Goal: Task Accomplishment & Management: Complete application form

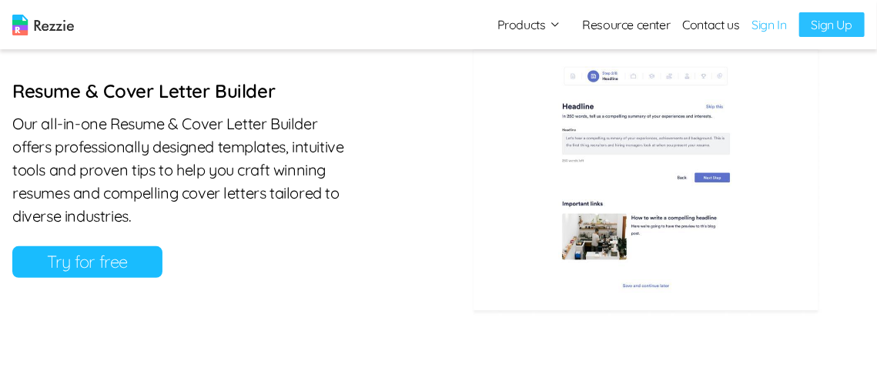
scroll to position [809, 0]
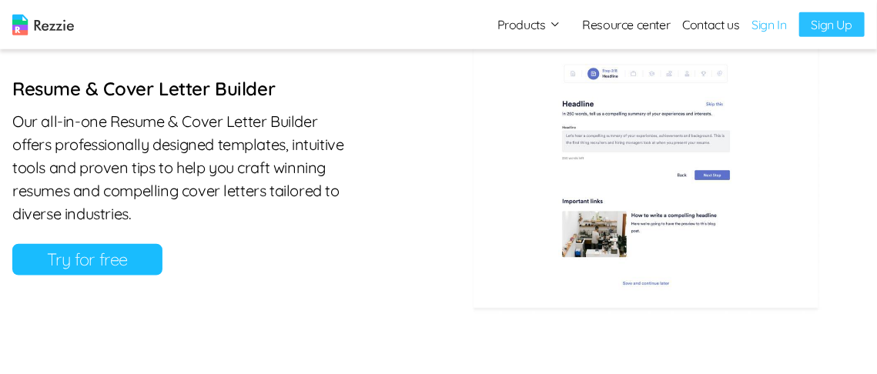
click at [822, 20] on link "Sign Up" at bounding box center [831, 24] width 65 height 25
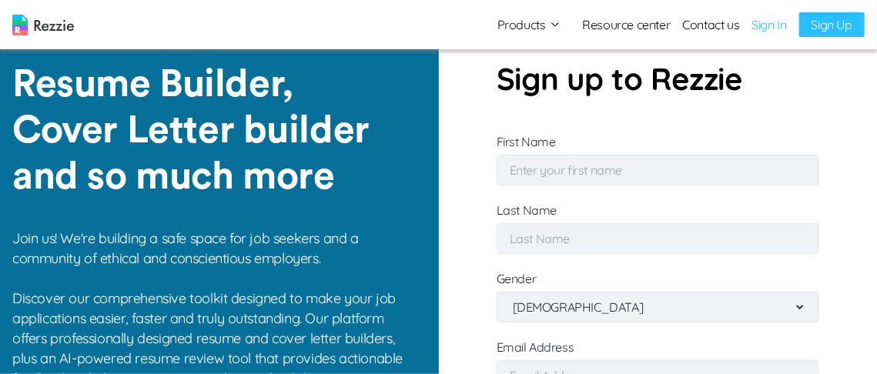
click at [551, 22] on button "Products" at bounding box center [529, 24] width 64 height 18
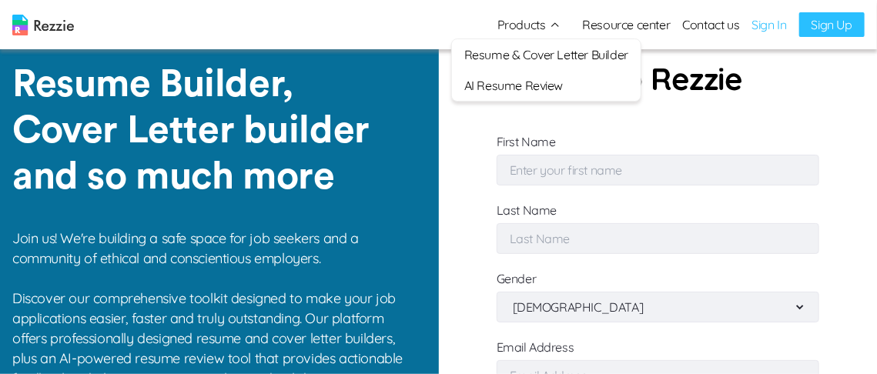
click at [558, 50] on link "Resume & Cover Letter Builder" at bounding box center [546, 54] width 189 height 31
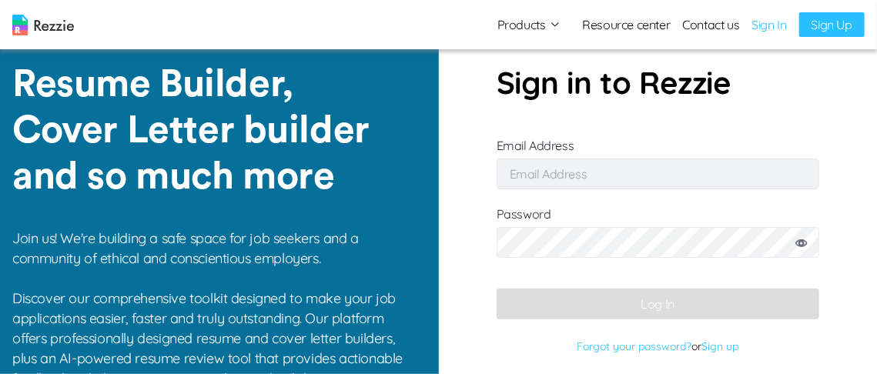
click at [628, 28] on link "Resource center" at bounding box center [627, 24] width 88 height 18
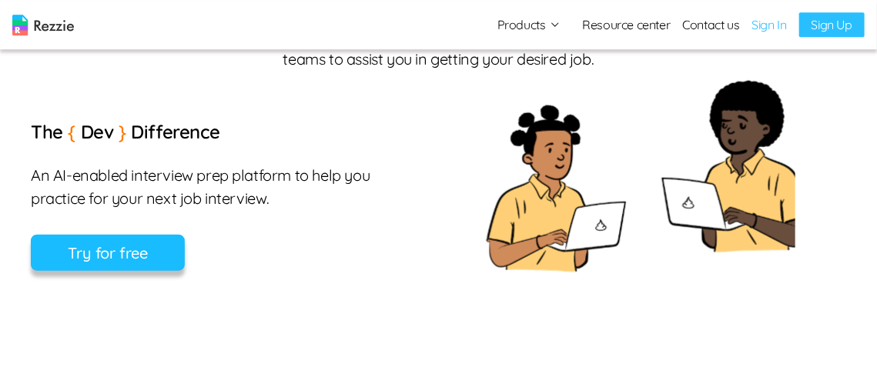
scroll to position [453, 0]
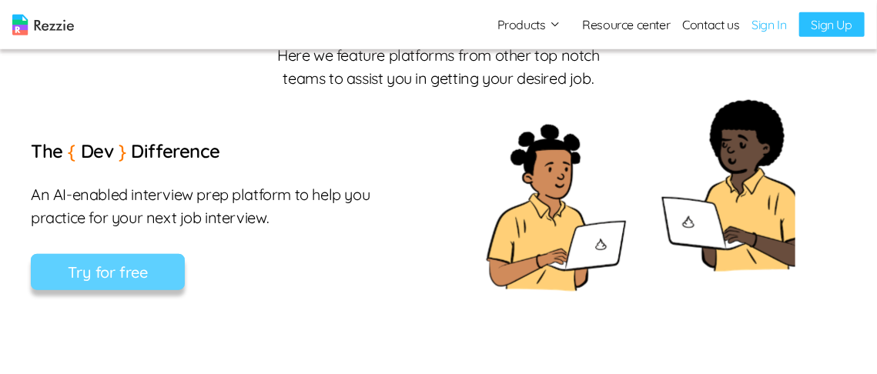
click at [132, 265] on button "Try for free" at bounding box center [108, 272] width 154 height 36
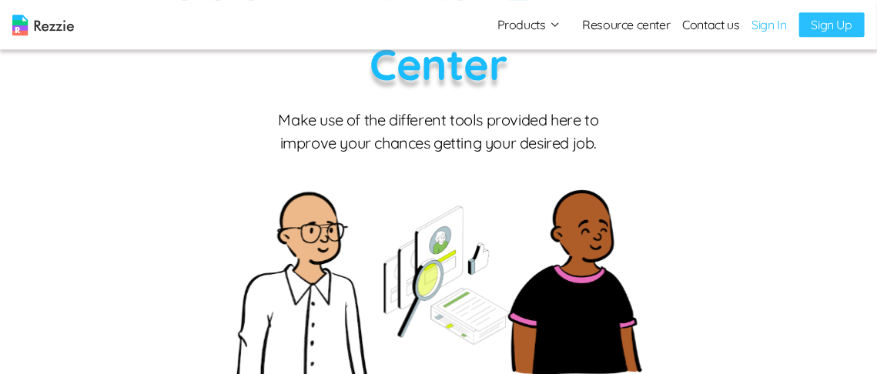
scroll to position [0, 0]
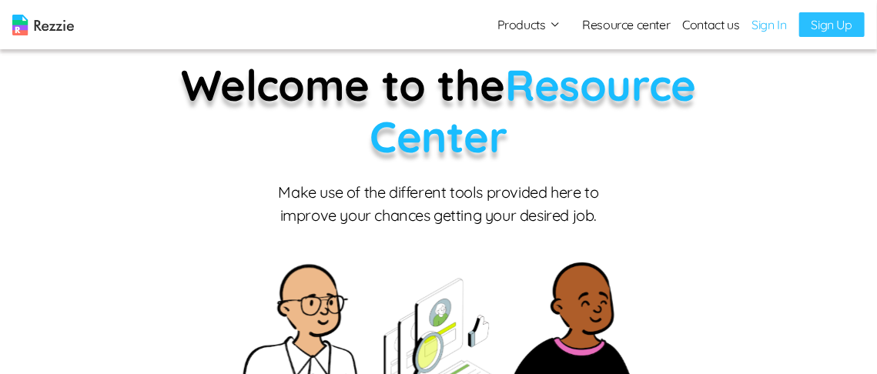
click at [553, 28] on button "Products" at bounding box center [529, 24] width 64 height 18
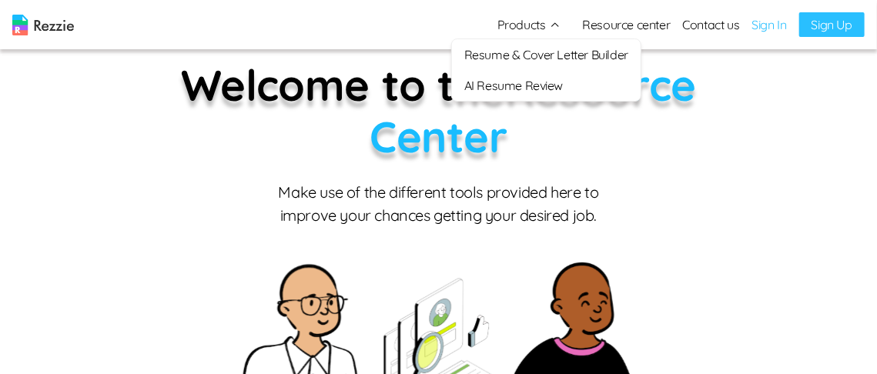
click at [731, 22] on link "Contact us" at bounding box center [711, 24] width 57 height 18
click at [840, 24] on link "Sign Up" at bounding box center [831, 24] width 65 height 25
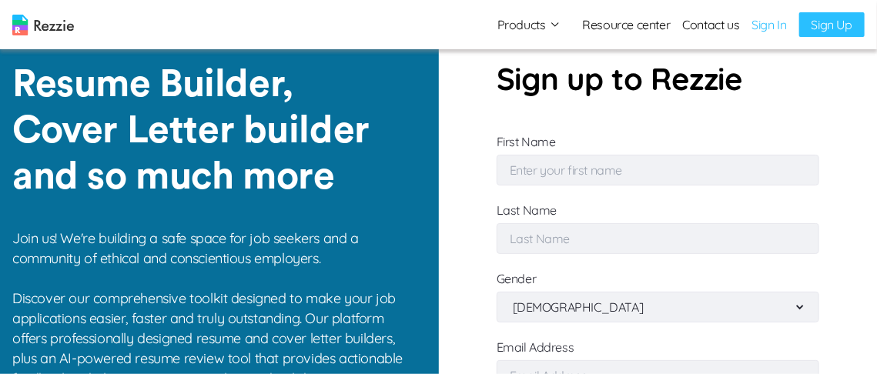
click at [564, 166] on input "First Name" at bounding box center [658, 170] width 323 height 31
type input "[PERSON_NAME]"
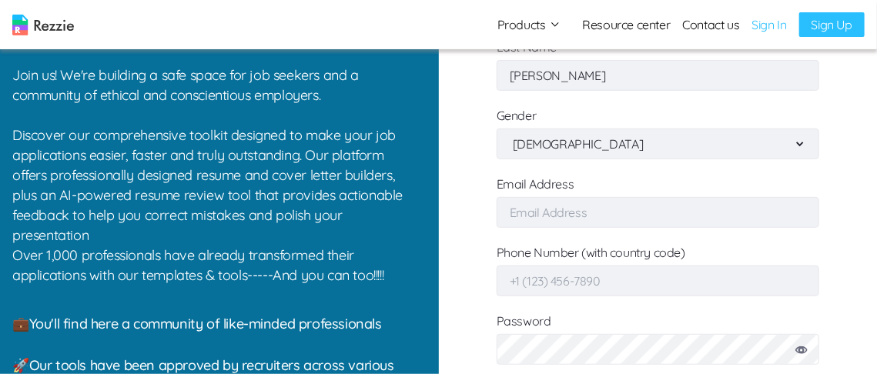
scroll to position [176, 0]
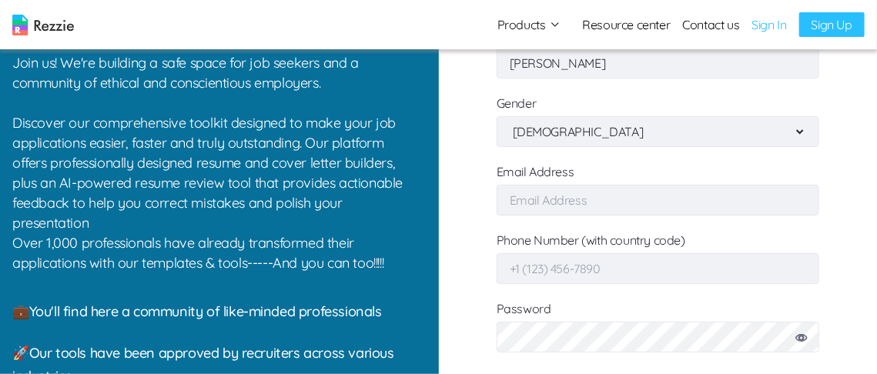
click at [569, 213] on input "Email Address" at bounding box center [658, 200] width 323 height 31
type input "[EMAIL_ADDRESS][DOMAIN_NAME]"
click at [574, 265] on input "Phone Number (with country code)" at bounding box center [658, 268] width 323 height 31
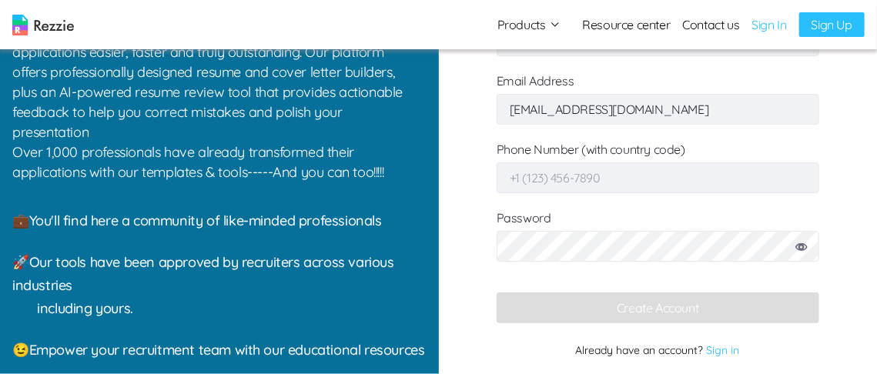
scroll to position [277, 0]
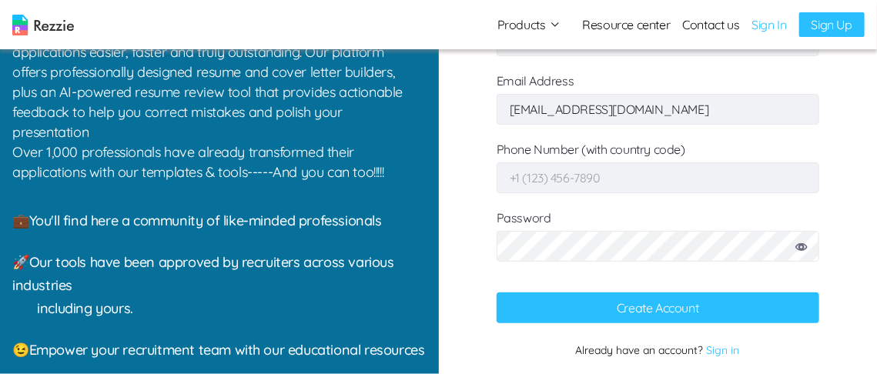
click at [802, 243] on icon at bounding box center [802, 247] width 12 height 8
drag, startPoint x: 669, startPoint y: 106, endPoint x: 589, endPoint y: 89, distance: 82.0
click at [589, 94] on input "[EMAIL_ADDRESS][DOMAIN_NAME]" at bounding box center [658, 109] width 323 height 31
click at [661, 294] on button "Create Account" at bounding box center [658, 308] width 323 height 31
click at [671, 293] on button "Create Account" at bounding box center [658, 308] width 323 height 31
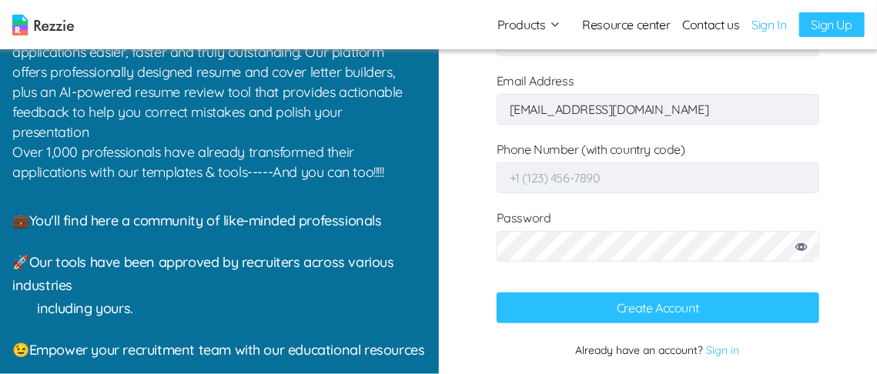
click at [613, 293] on button "Create Account" at bounding box center [658, 308] width 323 height 31
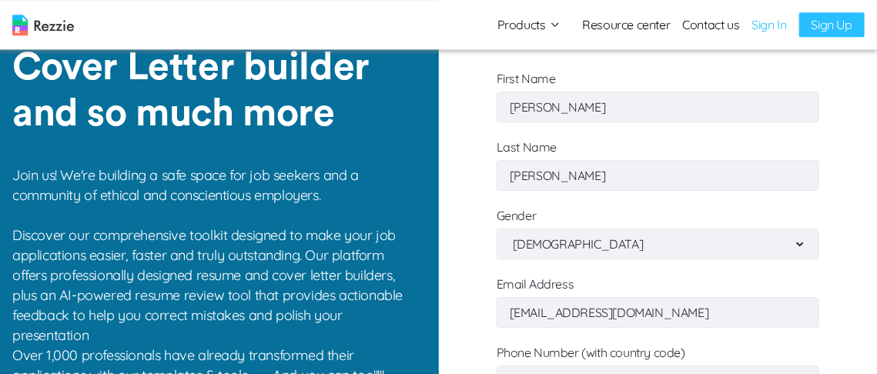
scroll to position [0, 0]
